Goal: Information Seeking & Learning: Learn about a topic

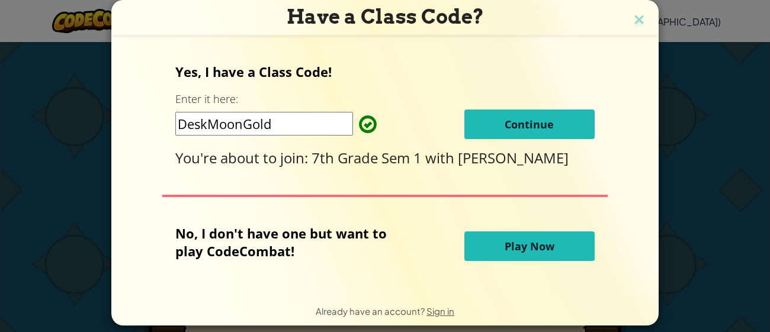
click at [312, 124] on input "DeskMoonGold" at bounding box center [264, 124] width 178 height 24
click at [350, 184] on div "Yes, I have a Class Code! Enter it here: DeskMoonGold Continue You're about to …" at bounding box center [385, 165] width 524 height 232
click at [526, 126] on span "Continue" at bounding box center [529, 124] width 49 height 14
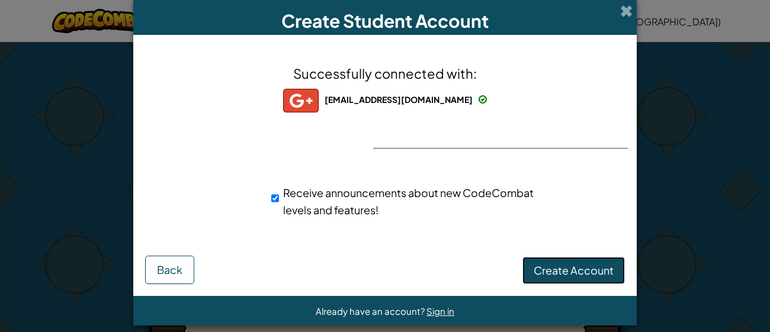
click at [559, 269] on span "Create Account" at bounding box center [574, 271] width 80 height 14
click at [548, 269] on button "Create Account" at bounding box center [573, 270] width 102 height 27
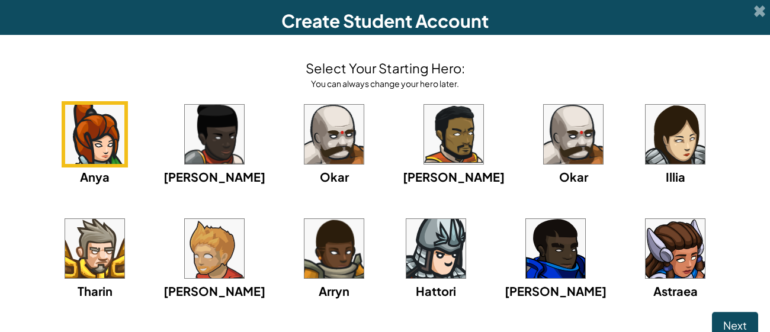
scroll to position [7, 0]
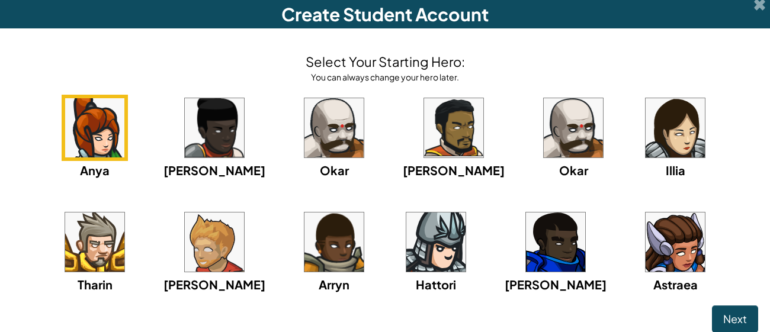
click at [124, 213] on img at bounding box center [94, 242] width 59 height 59
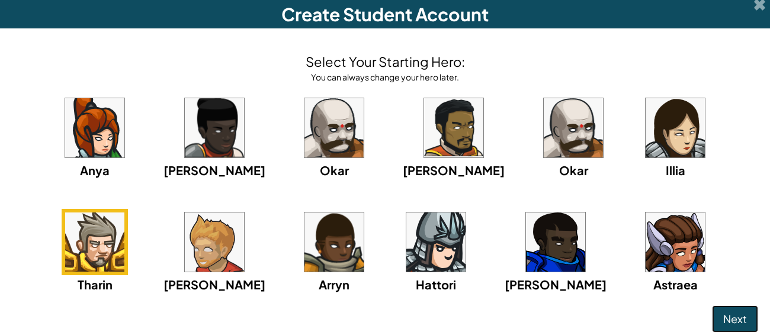
click at [737, 322] on span "Next" at bounding box center [735, 319] width 24 height 14
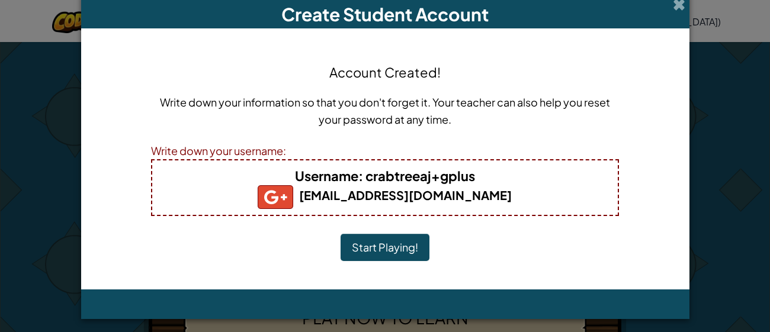
click at [470, 178] on b "Username : crabtreeaj+gplus" at bounding box center [385, 176] width 180 height 17
click at [477, 179] on h4 "Username : crabtreeaj+gplus" at bounding box center [385, 175] width 442 height 19
drag, startPoint x: 477, startPoint y: 181, endPoint x: 365, endPoint y: 179, distance: 111.4
click at [365, 179] on h4 "Username : crabtreeaj+gplus" at bounding box center [385, 175] width 442 height 19
click at [448, 124] on p "Write down your information so that you don't forget it. Your teacher can also …" at bounding box center [385, 111] width 468 height 34
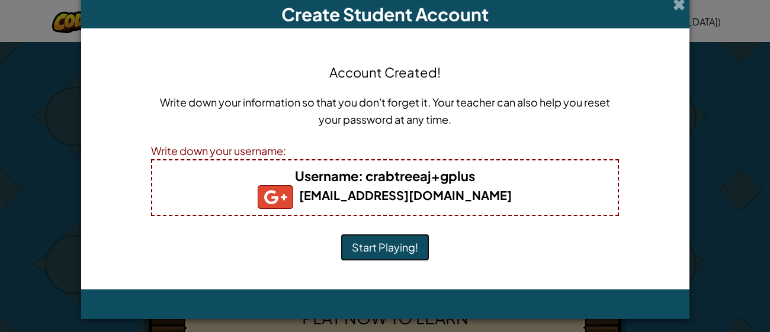
click at [361, 254] on button "Start Playing!" at bounding box center [385, 247] width 89 height 27
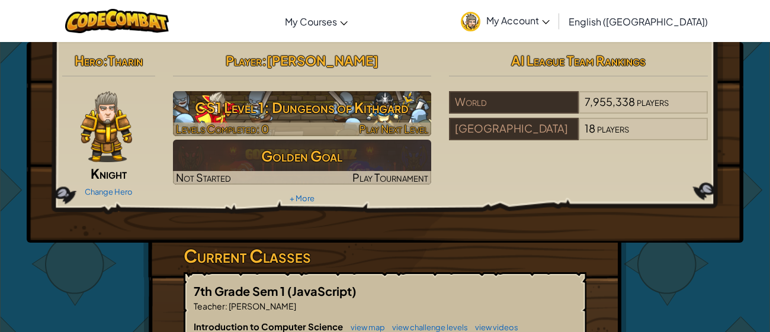
click at [377, 114] on h3 "CS1 Level 1: Dungeons of Kithgard" at bounding box center [302, 107] width 259 height 27
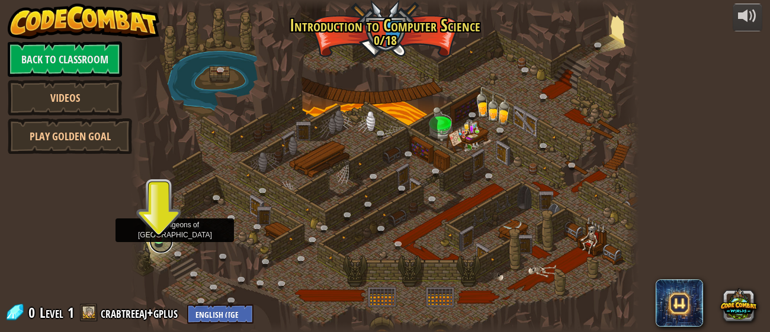
click at [159, 242] on link at bounding box center [161, 242] width 24 height 24
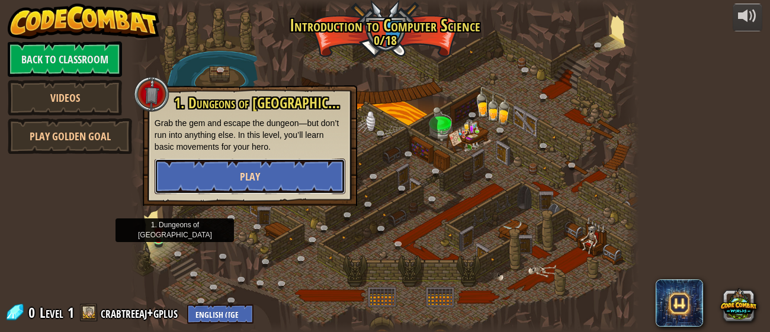
click at [287, 188] on button "Play" at bounding box center [250, 177] width 191 height 36
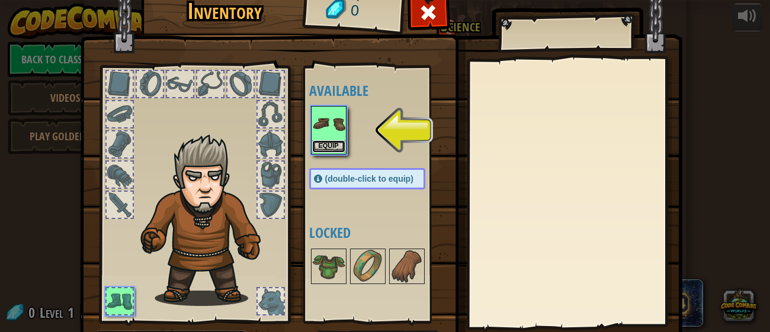
click at [333, 144] on button "Equip" at bounding box center [328, 146] width 33 height 12
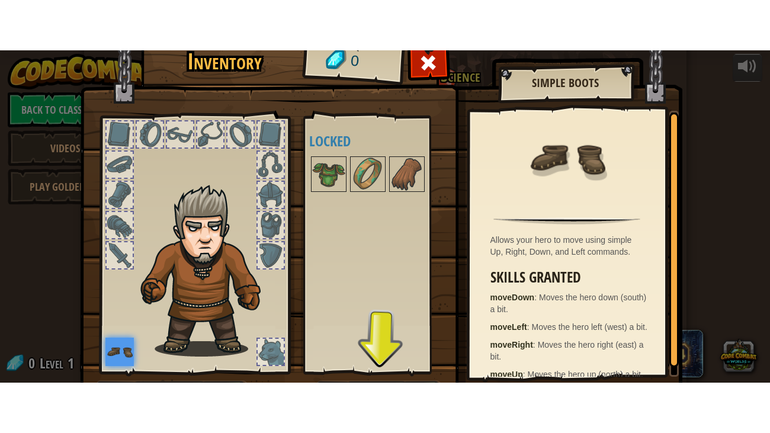
scroll to position [76, 0]
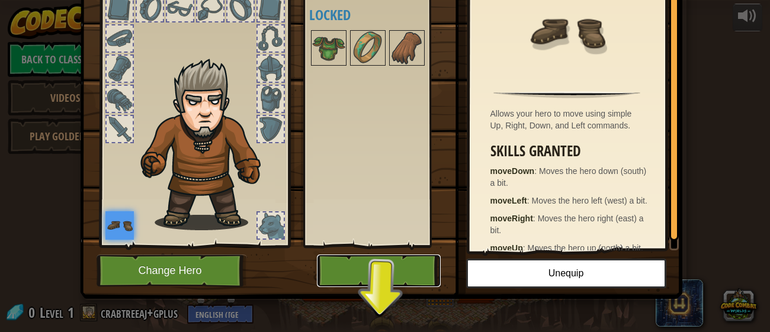
click at [380, 269] on button "Play" at bounding box center [379, 271] width 124 height 33
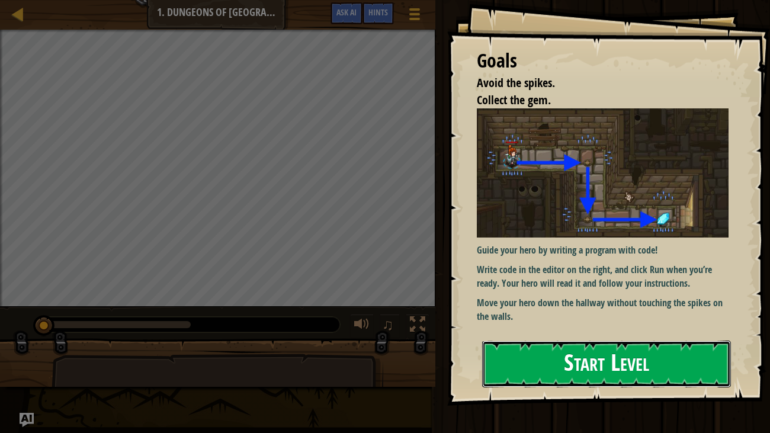
click at [573, 332] on button "Start Level" at bounding box center [606, 364] width 249 height 47
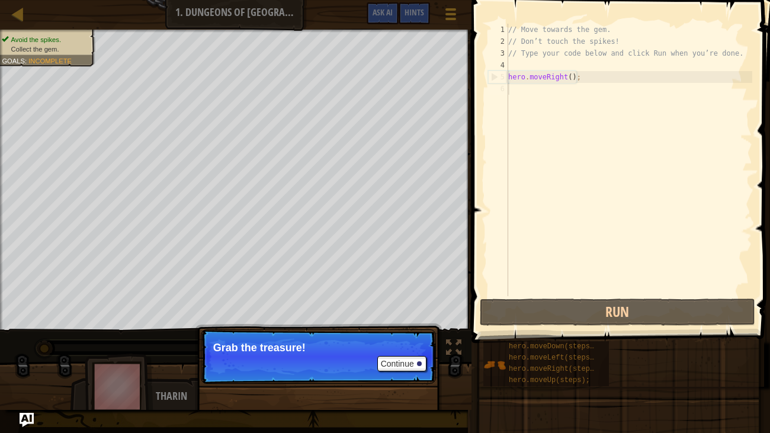
click at [309, 332] on p "Continue Grab the treasure!" at bounding box center [318, 356] width 235 height 54
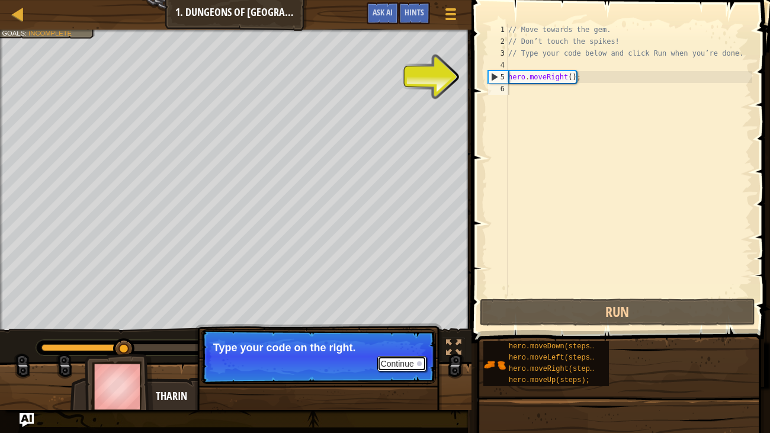
click at [392, 332] on button "Continue" at bounding box center [401, 363] width 49 height 15
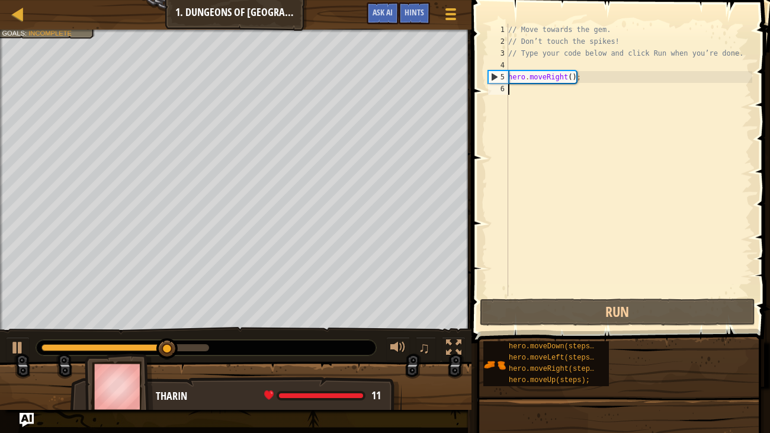
click at [523, 91] on div "// Move towards the gem. // Don’t touch the spikes! // Type your code below and…" at bounding box center [629, 172] width 246 height 296
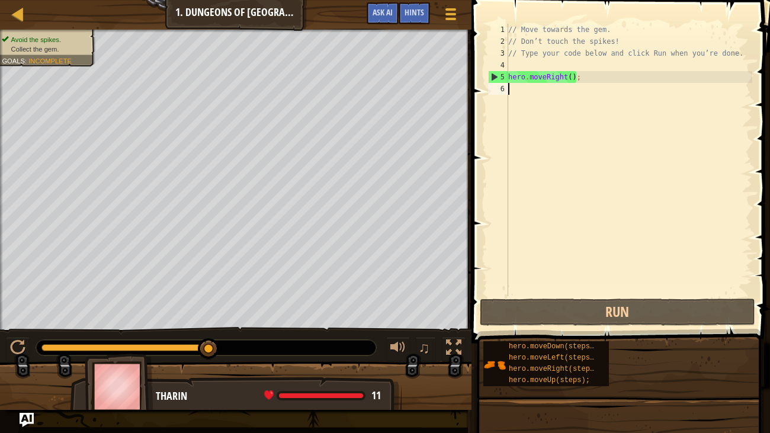
click at [508, 88] on div "6" at bounding box center [498, 89] width 20 height 12
click at [504, 89] on div "6" at bounding box center [498, 89] width 20 height 12
type textarea "hero.moveRight();"
click at [504, 89] on div "6" at bounding box center [498, 89] width 20 height 12
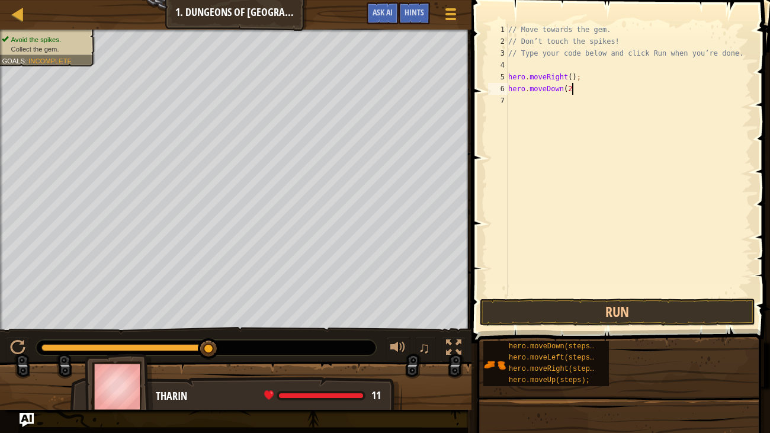
scroll to position [5, 5]
click at [577, 316] on button "Run" at bounding box center [618, 312] width 276 height 27
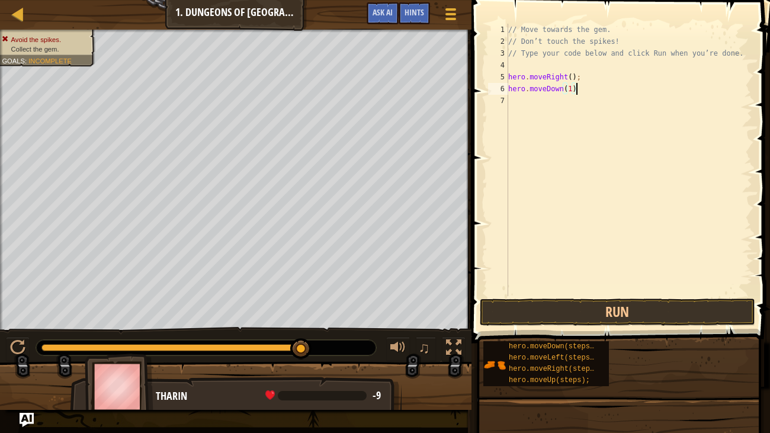
scroll to position [5, 4]
type textarea "hero.moveDown()"
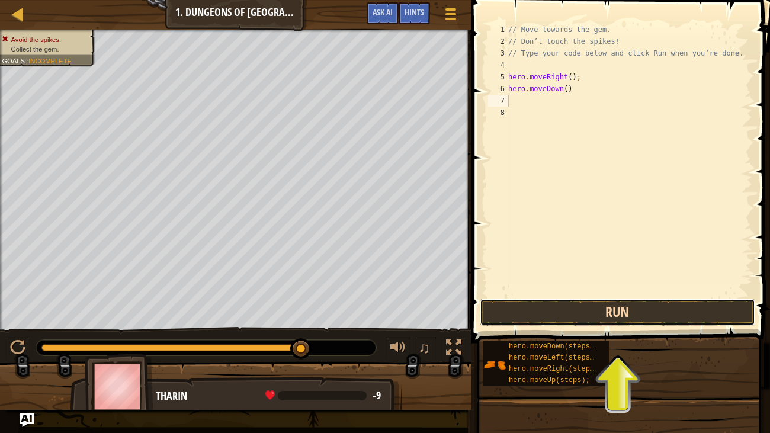
click at [641, 318] on button "Run" at bounding box center [618, 312] width 276 height 27
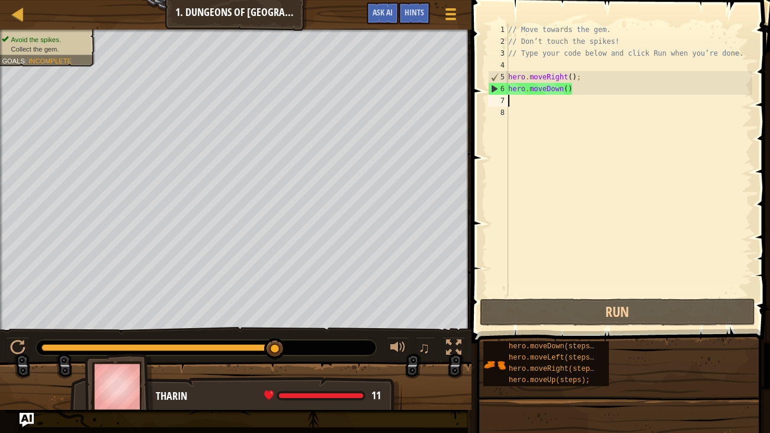
click at [526, 105] on div "// Move towards the gem. // Don’t touch the spikes! // Type your code below and…" at bounding box center [629, 172] width 246 height 296
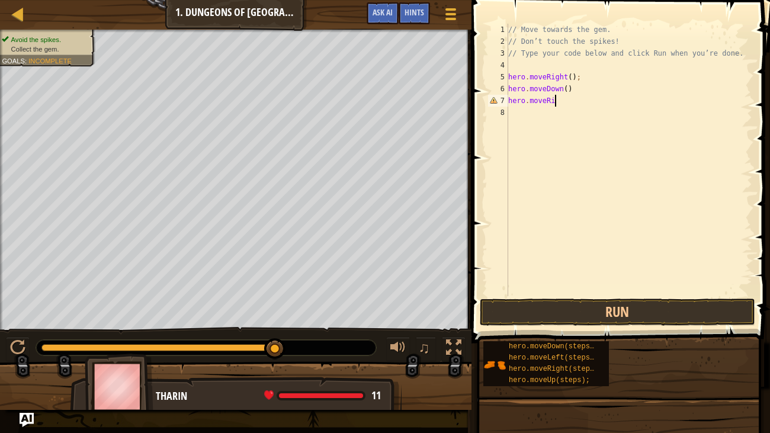
scroll to position [5, 4]
click at [611, 303] on button "Run" at bounding box center [618, 312] width 276 height 27
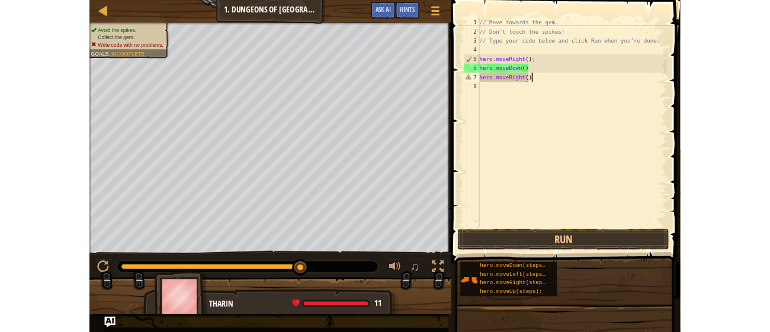
scroll to position [5, 5]
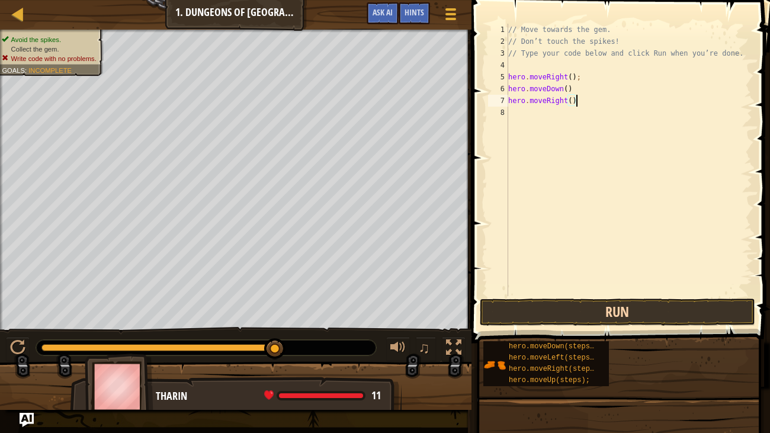
type textarea "hero.moveRight()"
click at [637, 302] on button "Run" at bounding box center [618, 312] width 276 height 27
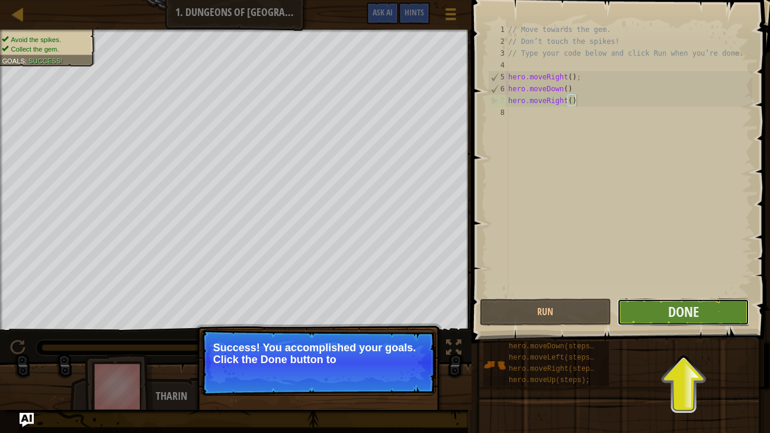
click at [701, 310] on button "Done" at bounding box center [683, 312] width 132 height 27
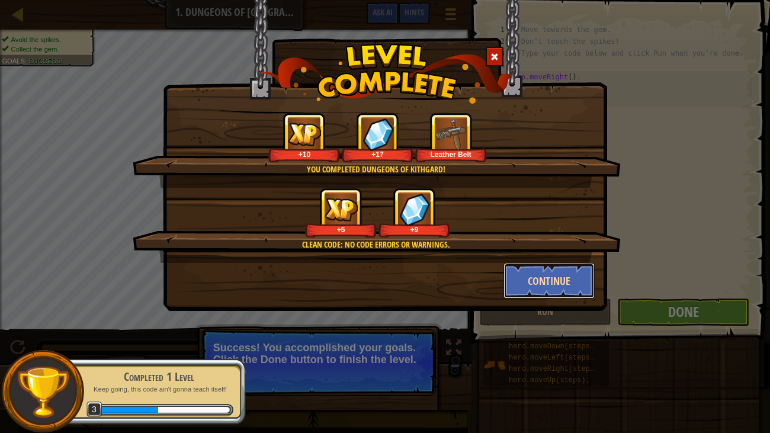
click at [543, 278] on button "Continue" at bounding box center [549, 281] width 92 height 36
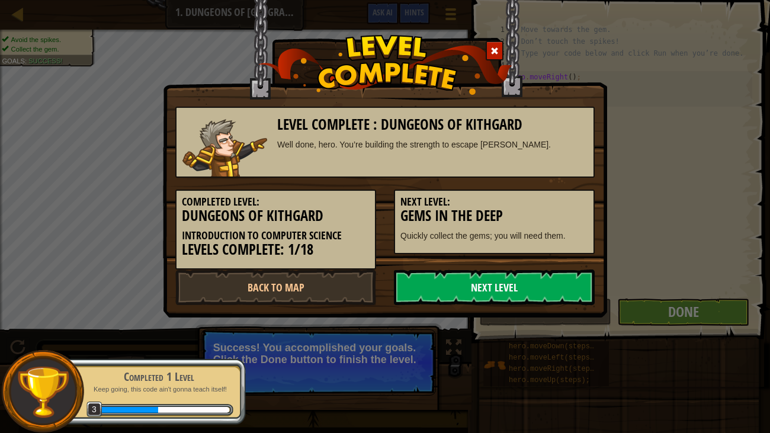
click at [480, 280] on link "Next Level" at bounding box center [494, 287] width 201 height 36
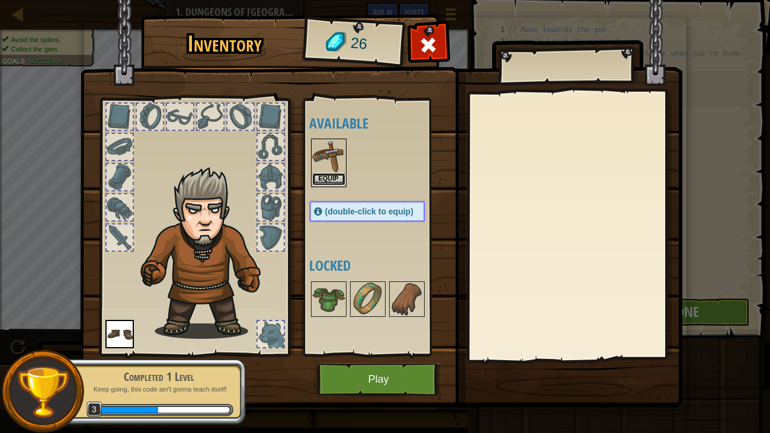
click at [322, 177] on button "Equip" at bounding box center [328, 179] width 33 height 12
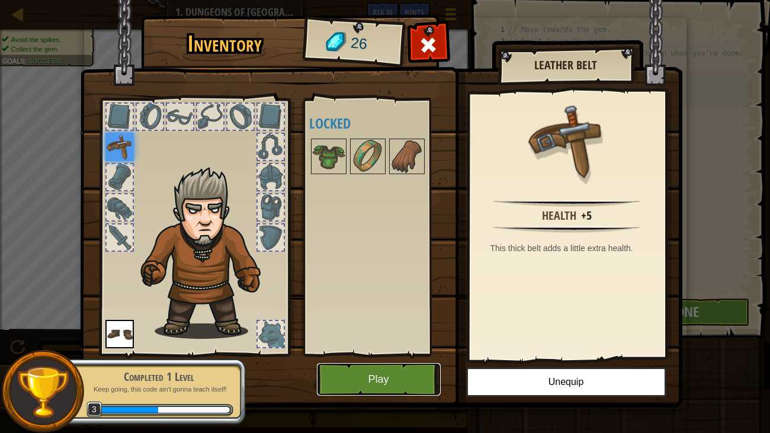
click at [403, 332] on button "Play" at bounding box center [379, 379] width 124 height 33
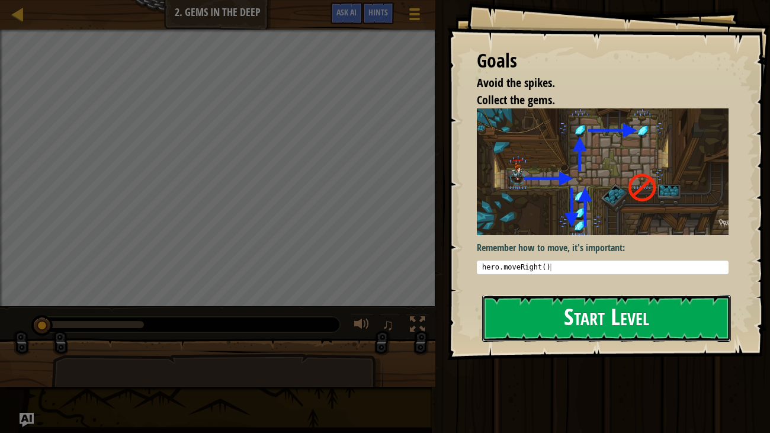
click at [548, 332] on button "Start Level" at bounding box center [606, 318] width 249 height 47
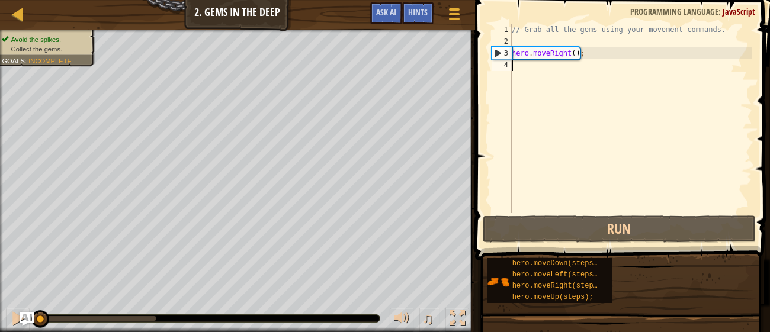
click at [515, 68] on div "// Grab all the gems using your movement commands. hero . moveRight ( ) ;" at bounding box center [630, 130] width 243 height 213
click at [515, 66] on div "// Grab all the gems using your movement commands. hero . moveRight ( ) ;" at bounding box center [630, 130] width 243 height 213
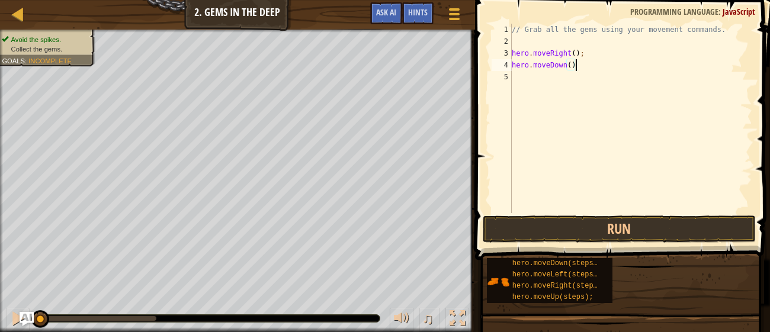
scroll to position [5, 5]
type textarea "hero.moveDown();"
click at [514, 79] on div "// Grab all the gems using your movement commands. hero . moveRight ( ) ; hero …" at bounding box center [630, 130] width 243 height 213
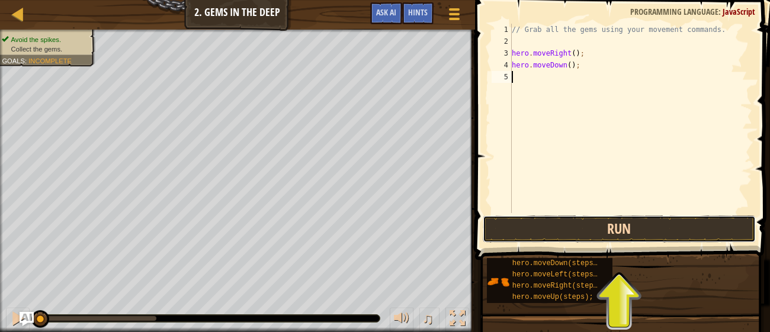
click at [595, 223] on button "Run" at bounding box center [619, 229] width 272 height 27
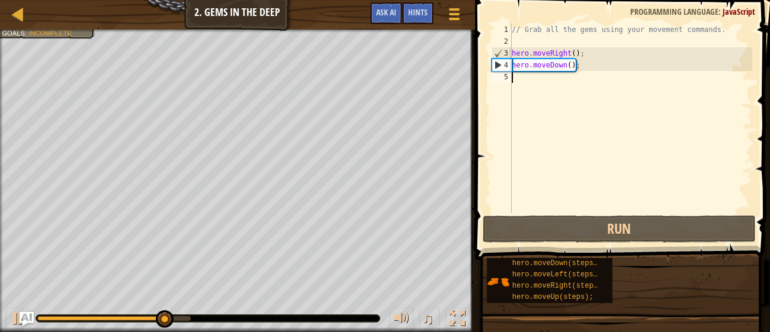
click at [516, 79] on div "// Grab all the gems using your movement commands. hero . moveRight ( ) ; hero …" at bounding box center [630, 130] width 243 height 213
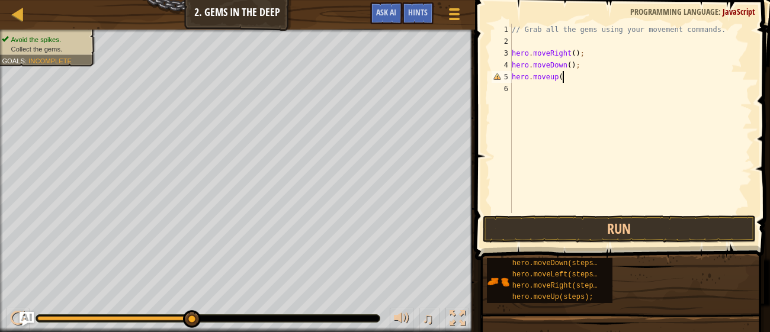
scroll to position [5, 4]
click at [671, 228] on button "Run" at bounding box center [619, 229] width 272 height 27
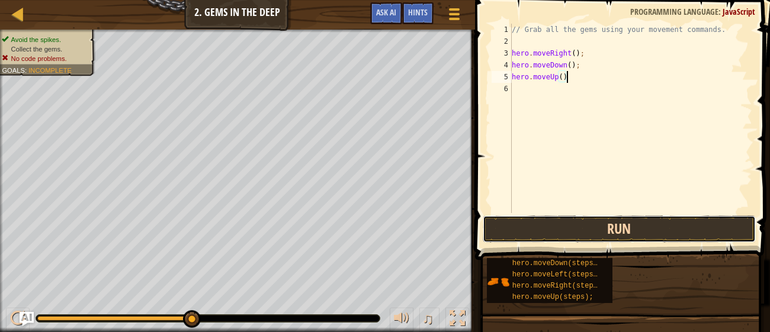
click at [609, 235] on button "Run" at bounding box center [619, 229] width 272 height 27
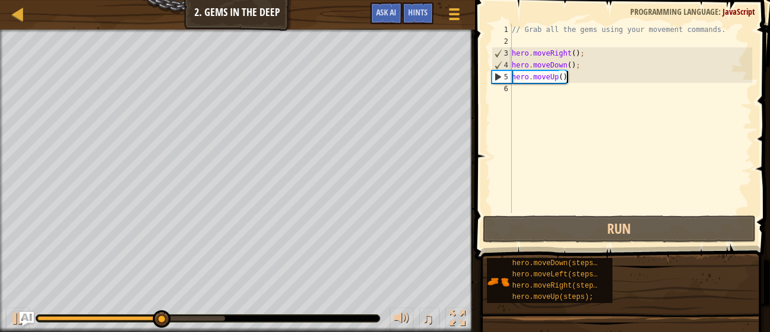
click at [564, 78] on div "// Grab all the gems using your movement commands. hero . moveRight ( ) ; hero …" at bounding box center [630, 130] width 243 height 213
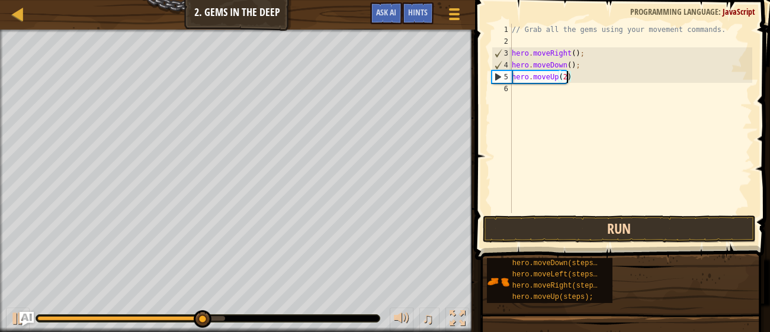
type textarea "hero.moveUp(2)"
click at [602, 219] on button "Run" at bounding box center [619, 229] width 272 height 27
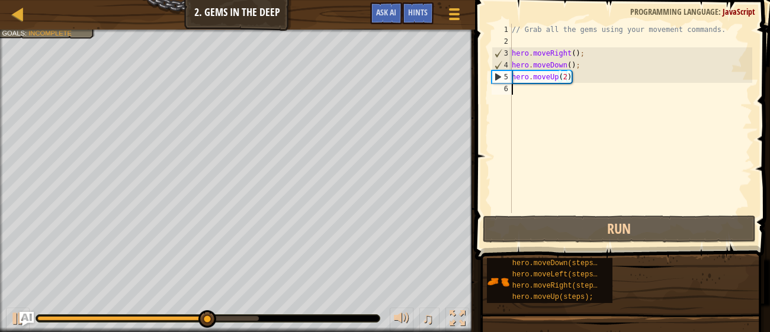
click at [514, 84] on div "// Grab all the gems using your movement commands. hero . moveRight ( ) ; hero …" at bounding box center [630, 130] width 243 height 213
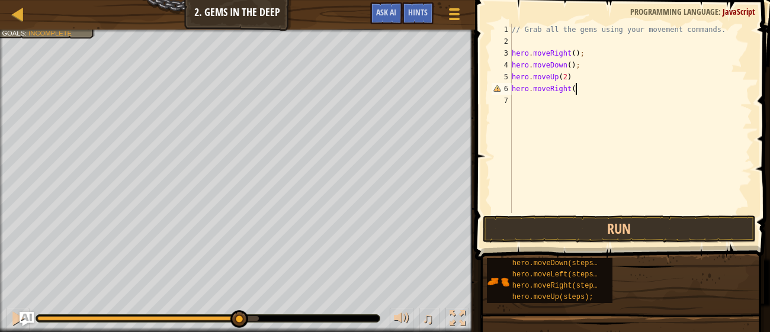
scroll to position [5, 5]
type textarea "hero.moveRight()"
click at [654, 227] on button "Run" at bounding box center [619, 229] width 272 height 27
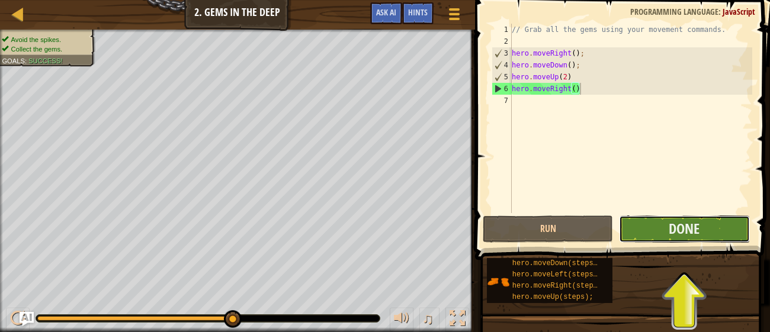
click at [703, 229] on button "Done" at bounding box center [684, 229] width 130 height 27
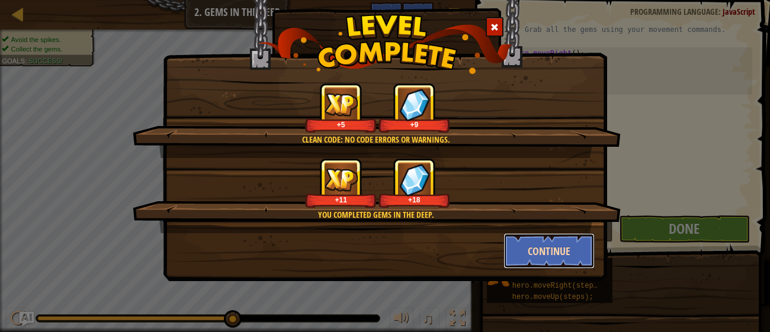
click at [549, 248] on button "Continue" at bounding box center [549, 251] width 92 height 36
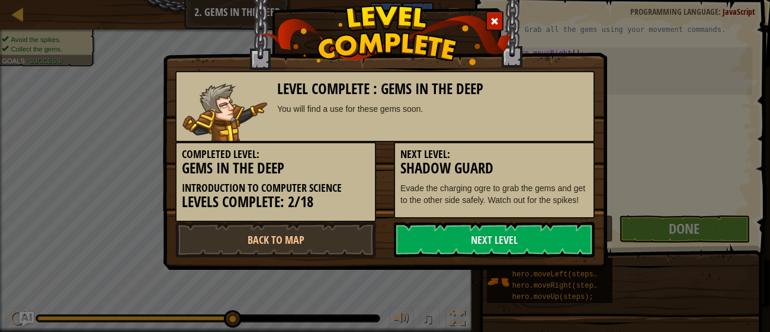
click at [549, 248] on link "Next Level" at bounding box center [494, 240] width 201 height 36
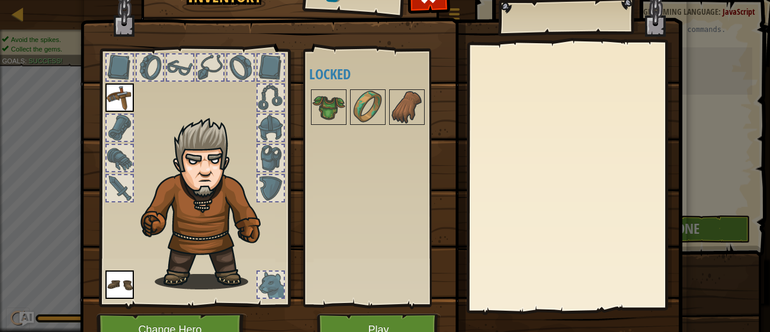
scroll to position [76, 0]
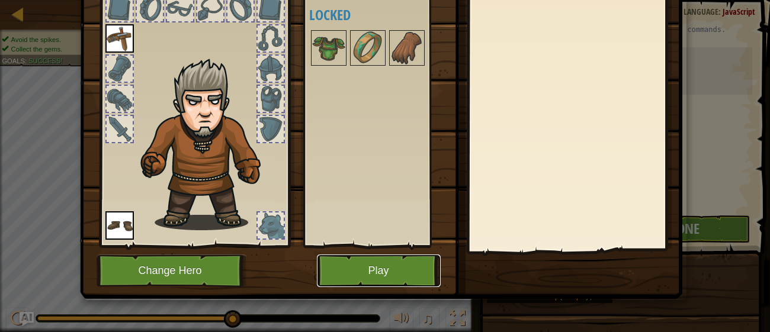
click at [396, 268] on button "Play" at bounding box center [379, 271] width 124 height 33
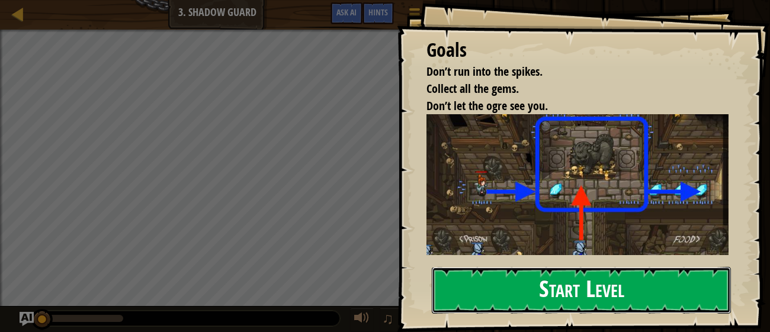
click at [575, 288] on button "Start Level" at bounding box center [581, 290] width 299 height 47
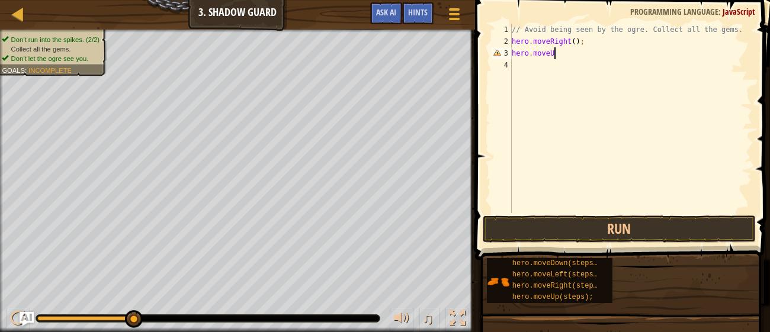
scroll to position [5, 3]
type textarea "hero.moveUp()"
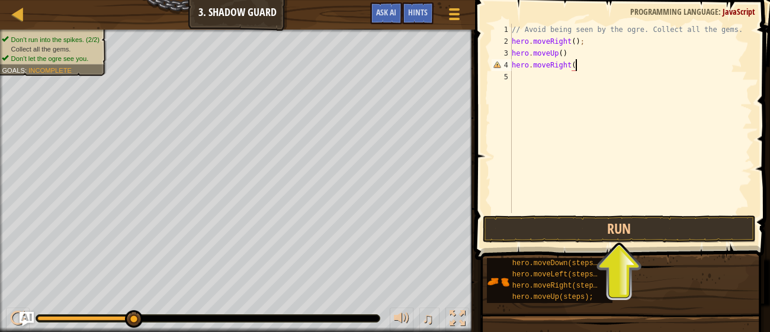
scroll to position [5, 5]
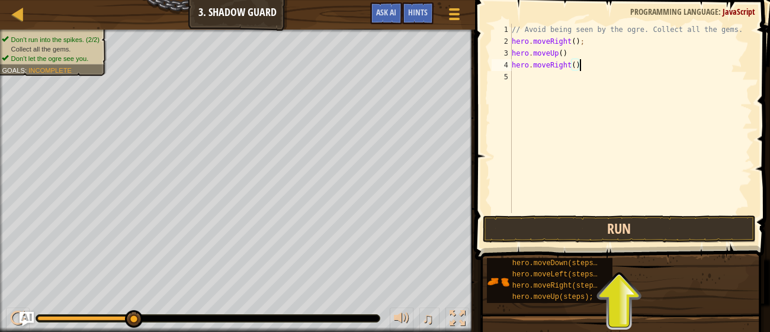
type textarea "hero.moveRight()"
click at [557, 233] on button "Run" at bounding box center [619, 229] width 272 height 27
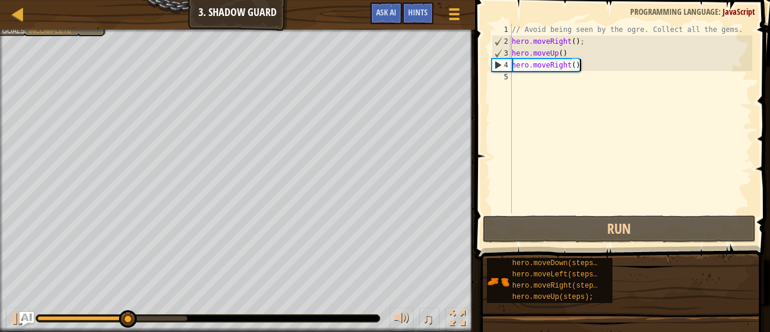
click at [533, 78] on div "// Avoid being seen by the ogre. Collect all the gems. hero . moveRight ( ) ; h…" at bounding box center [630, 130] width 243 height 213
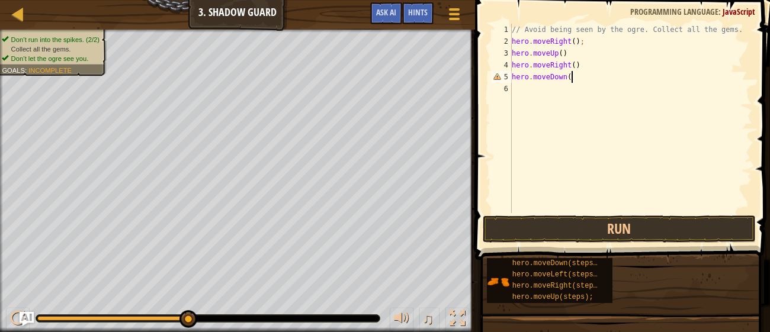
scroll to position [5, 4]
type textarea "hero.moveDown()"
click at [516, 89] on div "// Avoid being seen by the ogre. Collect all the gems. hero . moveRight ( ) ; h…" at bounding box center [630, 130] width 243 height 213
type textarea "hero.moveRight()"
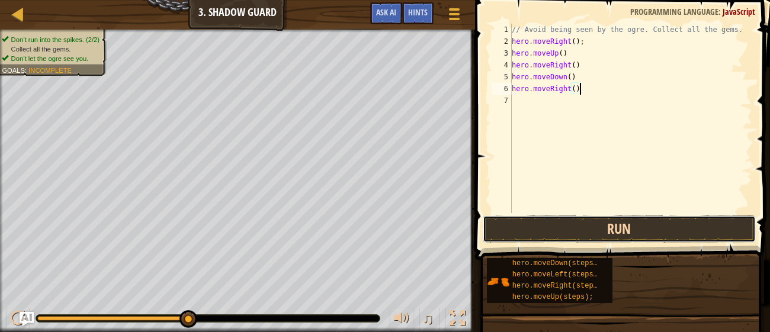
click at [634, 238] on button "Run" at bounding box center [619, 229] width 272 height 27
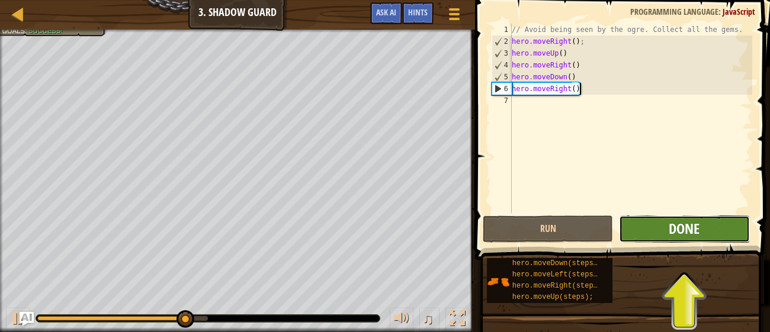
click at [697, 236] on span "Done" at bounding box center [684, 228] width 31 height 19
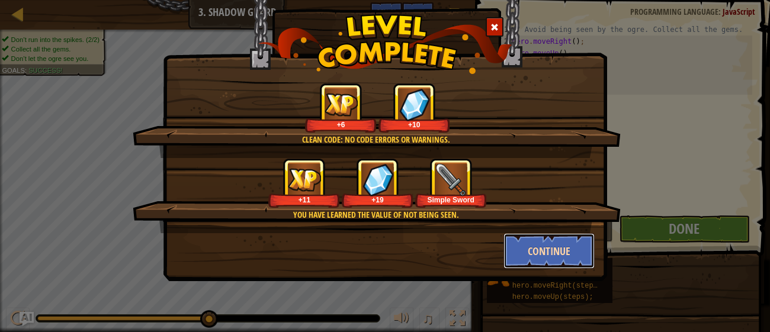
click at [563, 256] on button "Continue" at bounding box center [549, 251] width 92 height 36
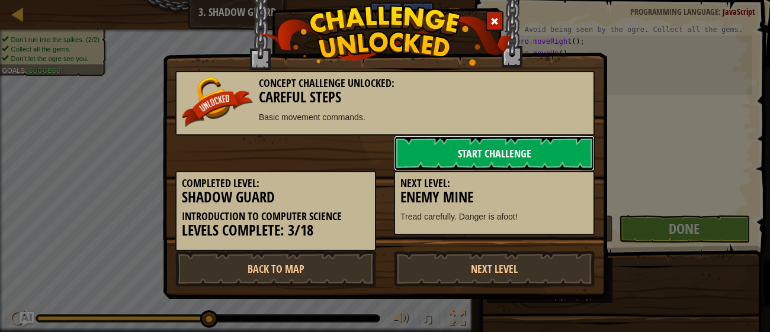
click at [503, 148] on link "Start Challenge" at bounding box center [494, 154] width 201 height 36
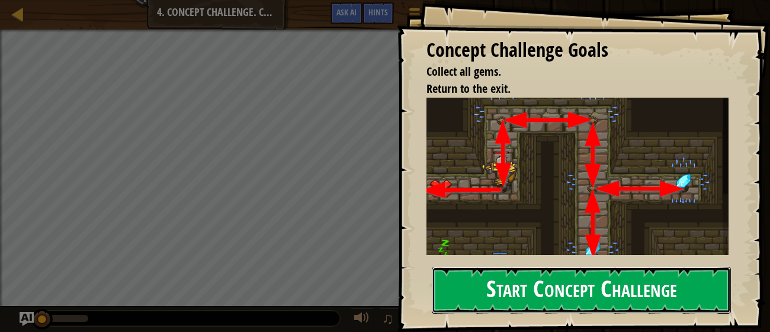
click at [539, 280] on button "Start Concept Challenge" at bounding box center [581, 290] width 299 height 47
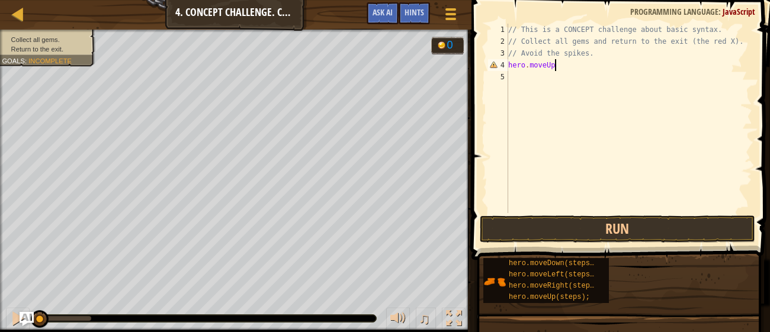
scroll to position [5, 4]
type textarea "hero.moveUp()"
click at [511, 78] on div "// This is a CONCEPT challenge about basic syntax. // Collect all gems and retu…" at bounding box center [629, 130] width 246 height 213
type textarea "hero.moveRight()"
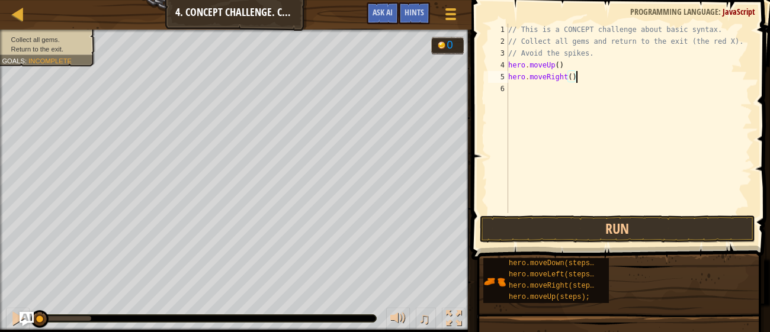
click at [516, 92] on div "// This is a CONCEPT challenge about basic syntax. // Collect all gems and retu…" at bounding box center [629, 130] width 246 height 213
type textarea "hero.moveDown()"
click at [511, 104] on div "// This is a CONCEPT challenge about basic syntax. // Collect all gems and retu…" at bounding box center [629, 130] width 246 height 213
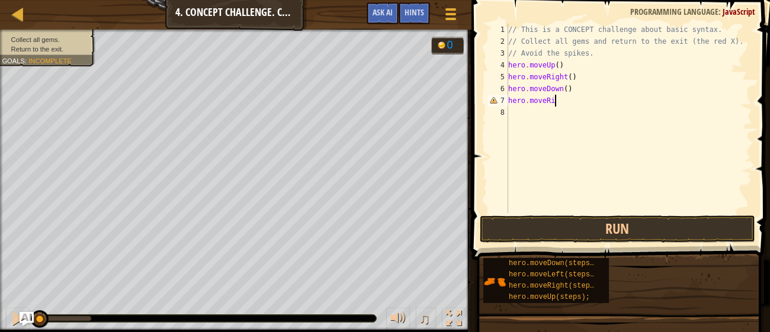
scroll to position [5, 4]
type textarea "hero.moveRight()"
click at [511, 114] on div "// This is a CONCEPT challenge about basic syntax. // Collect all gems and retu…" at bounding box center [629, 130] width 246 height 213
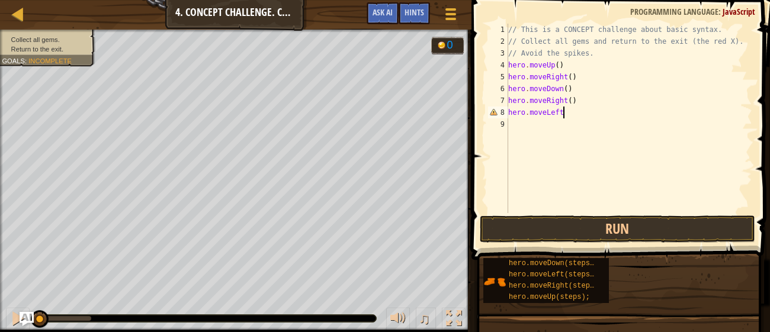
type textarea "hero.moveLeft()"
click at [517, 126] on div "// This is a CONCEPT challenge about basic syntax. // Collect all gems and retu…" at bounding box center [629, 130] width 246 height 213
type textarea "her0.moveDown()"
click at [516, 137] on div "// This is a CONCEPT challenge about basic syntax. // Collect all gems and retu…" at bounding box center [630, 130] width 243 height 213
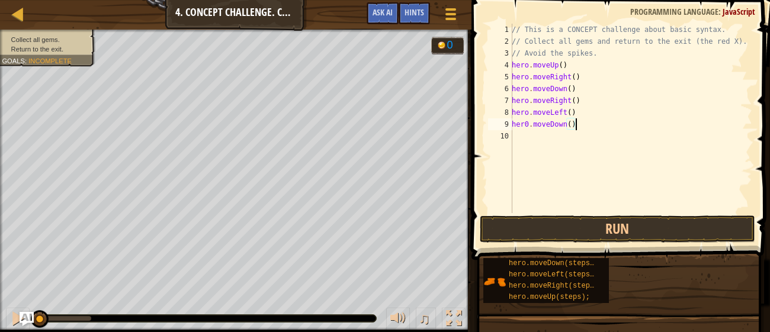
scroll to position [5, 0]
click at [528, 124] on div "// This is a CONCEPT challenge about basic syntax. // Collect all gems and retu…" at bounding box center [630, 130] width 243 height 213
type textarea "hero.moveDown()"
click at [513, 134] on div "// This is a CONCEPT challenge about basic syntax. // Collect all gems and retu…" at bounding box center [630, 130] width 243 height 213
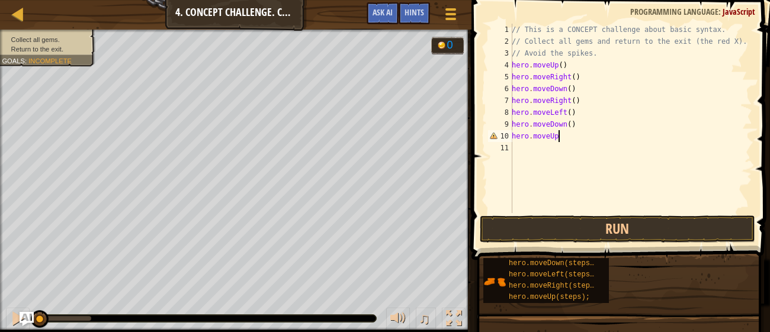
scroll to position [5, 3]
type textarea "hero.moveUp(2)"
click at [516, 149] on div "// This is a CONCEPT challenge about basic syntax. // Collect all gems and retu…" at bounding box center [630, 130] width 243 height 213
type textarea "hero.moveLeft()"
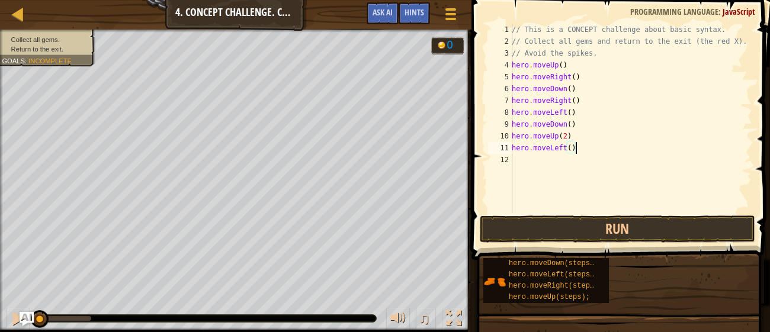
click at [518, 162] on div "// This is a CONCEPT challenge about basic syntax. // Collect all gems and retu…" at bounding box center [630, 130] width 243 height 213
type textarea "hero.moveDown()"
click at [522, 170] on div "// This is a CONCEPT challenge about basic syntax. // Collect all gems and retu…" at bounding box center [630, 130] width 243 height 213
type textarea "hero.moveLeft()"
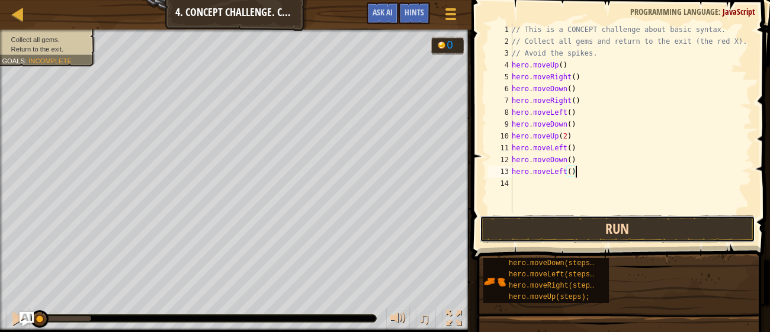
click at [558, 225] on button "Run" at bounding box center [618, 229] width 276 height 27
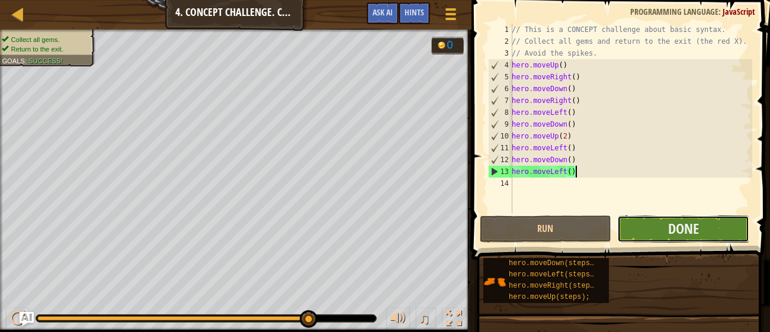
click at [649, 236] on button "Done" at bounding box center [683, 229] width 132 height 27
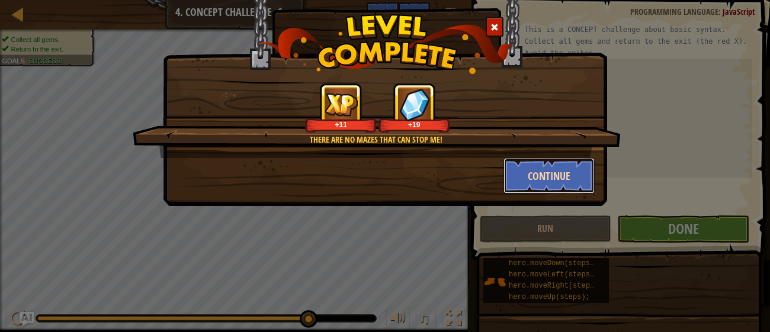
click at [541, 177] on button "Continue" at bounding box center [549, 176] width 92 height 36
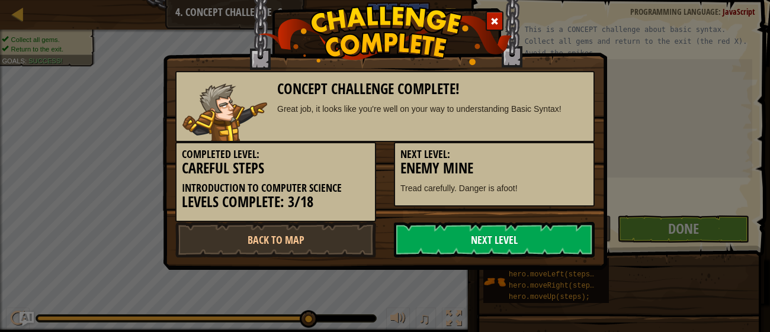
click at [512, 243] on link "Next Level" at bounding box center [494, 240] width 201 height 36
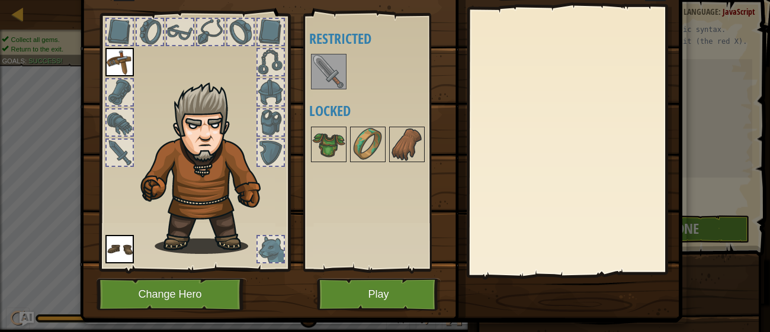
scroll to position [76, 0]
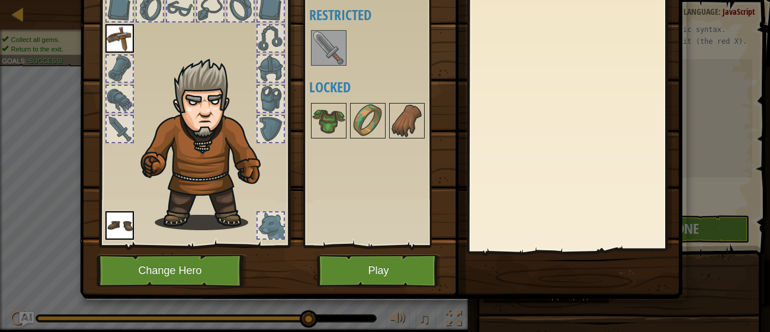
click at [331, 46] on img at bounding box center [328, 47] width 33 height 33
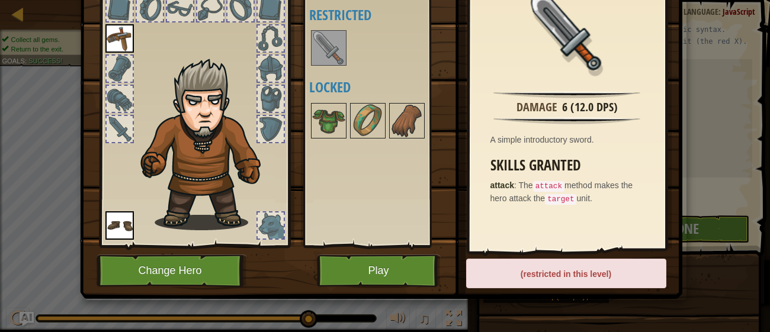
click at [377, 71] on div "Available Equip Equip (double-click to equip) Restricted Locked" at bounding box center [379, 118] width 140 height 247
click at [376, 268] on button "Play" at bounding box center [379, 271] width 124 height 33
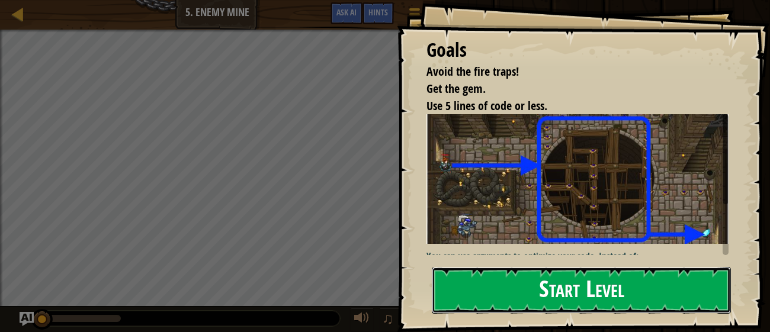
click at [557, 287] on button "Start Level" at bounding box center [581, 290] width 299 height 47
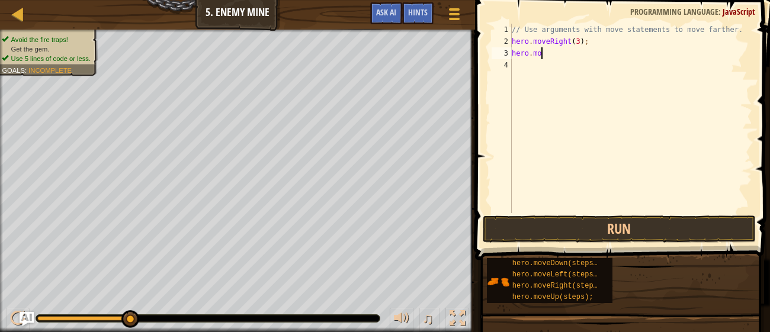
scroll to position [5, 2]
type textarea "hero.moveUp()"
type textarea "hero.moveRight()"
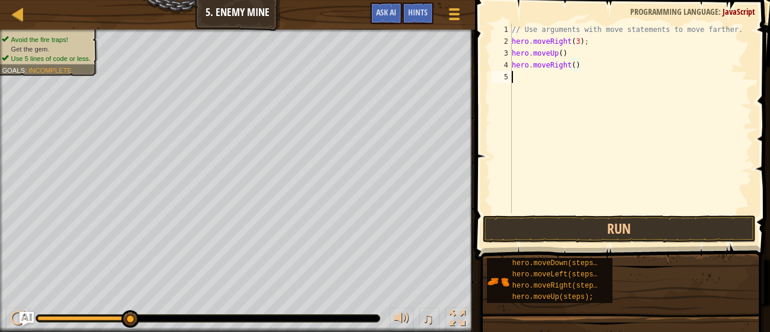
click at [521, 81] on div "// Use arguments with move statements to move farther. hero . moveRight ( 3 ) ;…" at bounding box center [630, 130] width 243 height 213
type textarea "hero.moveDown(4)"
click at [516, 88] on div "// Use arguments with move statements to move farther. hero . moveRight ( 3 ) ;…" at bounding box center [630, 130] width 243 height 213
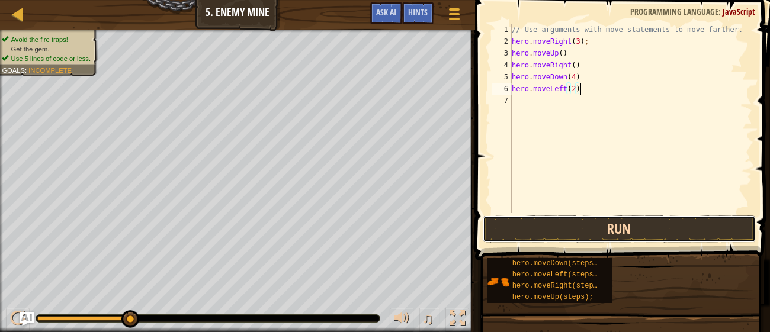
click at [608, 225] on button "Run" at bounding box center [619, 229] width 272 height 27
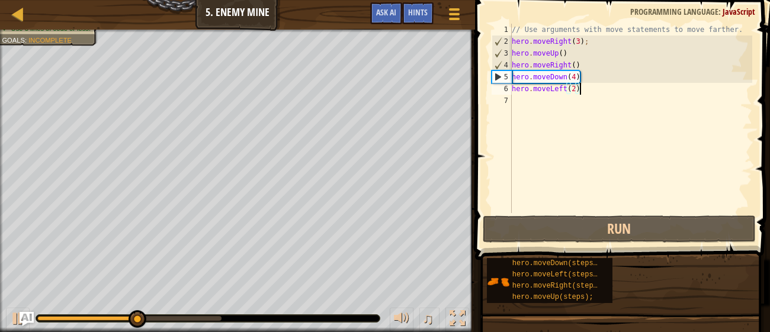
click at [575, 78] on div "// Use arguments with move statements to move farther. hero . moveRight ( 3 ) ;…" at bounding box center [630, 130] width 243 height 213
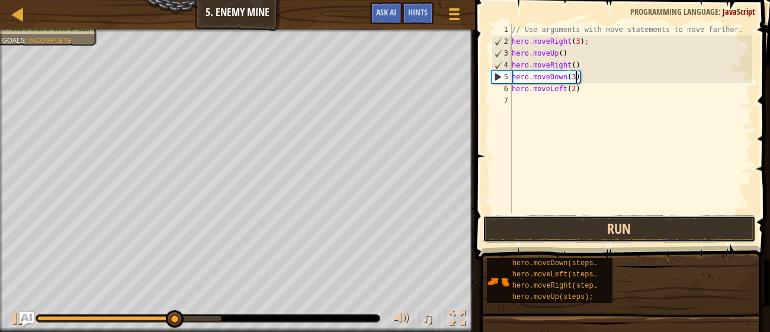
click at [628, 232] on button "Run" at bounding box center [619, 229] width 272 height 27
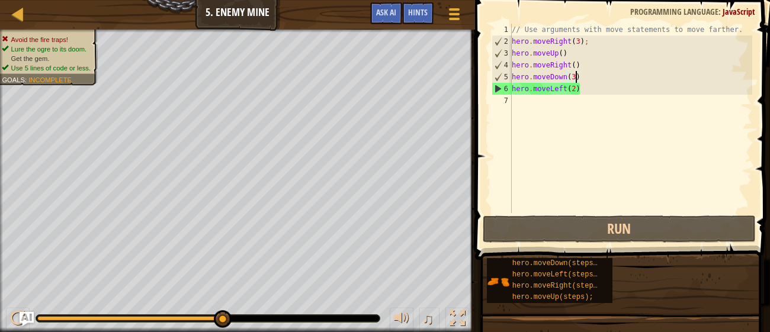
click at [565, 89] on div "// Use arguments with move statements to move farther. hero . moveRight ( 3 ) ;…" at bounding box center [630, 130] width 243 height 213
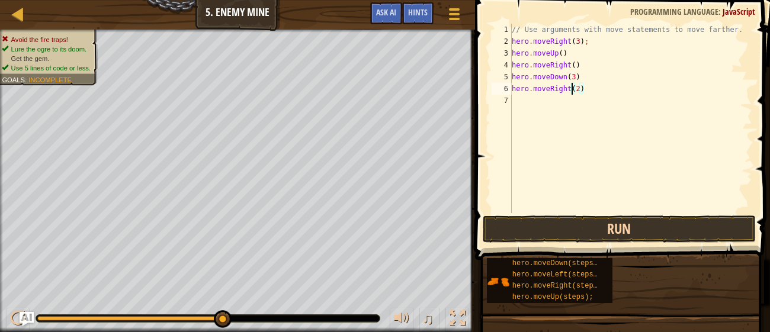
type textarea "hero.moveRight(2)"
click at [627, 227] on button "Run" at bounding box center [619, 229] width 272 height 27
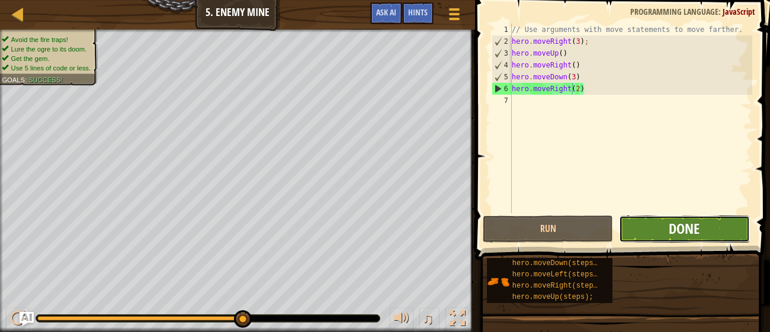
click at [679, 230] on span "Done" at bounding box center [684, 228] width 31 height 19
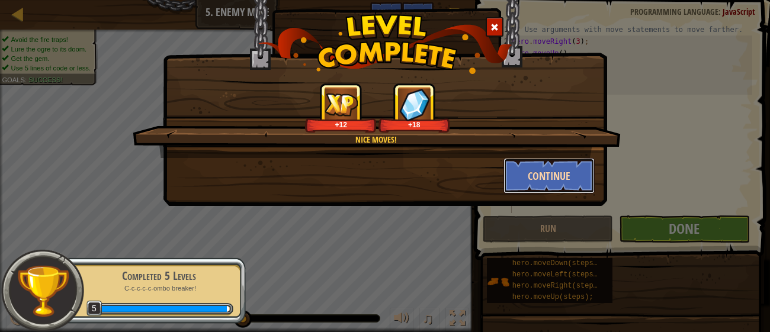
click at [528, 175] on button "Continue" at bounding box center [549, 176] width 92 height 36
